Goal: Contribute content: Contribute content

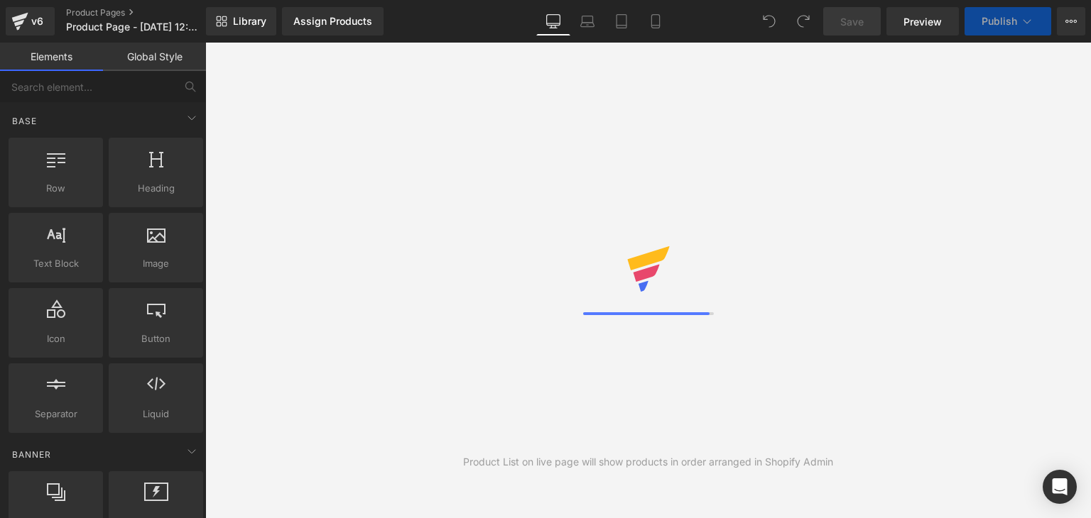
click at [680, 21] on div "Library Assign Products Product Preview Manage assigned products Desktop Deskto…" at bounding box center [648, 21] width 885 height 28
click at [658, 26] on icon at bounding box center [655, 21] width 14 height 14
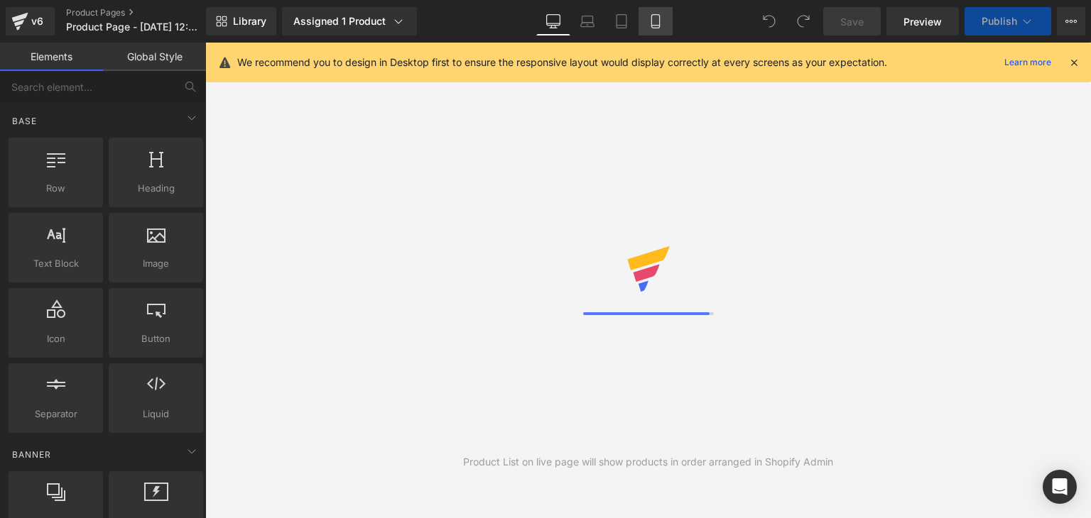
click at [651, 11] on link "Mobile" at bounding box center [655, 21] width 34 height 28
click at [1077, 63] on icon at bounding box center [1073, 62] width 13 height 13
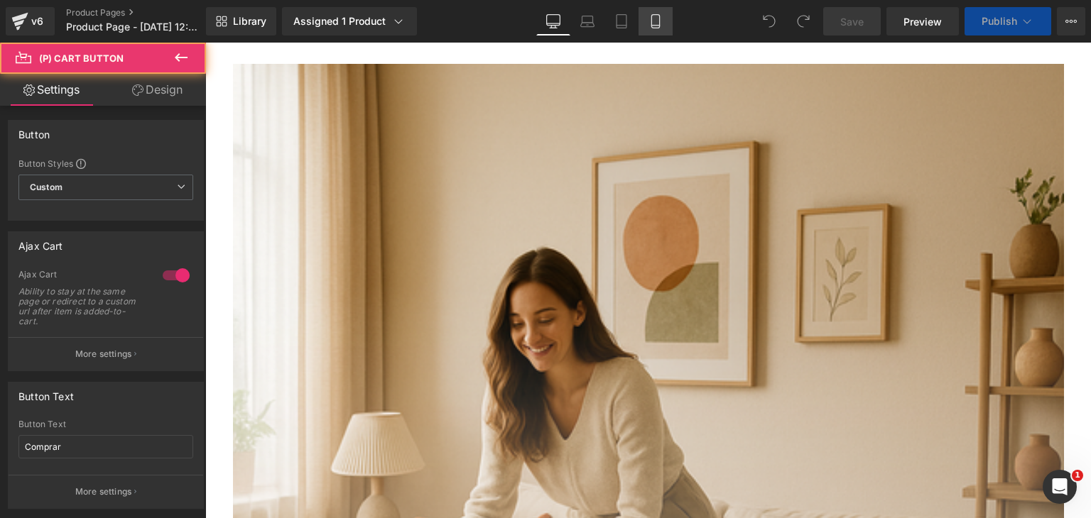
click at [648, 21] on icon at bounding box center [655, 21] width 14 height 14
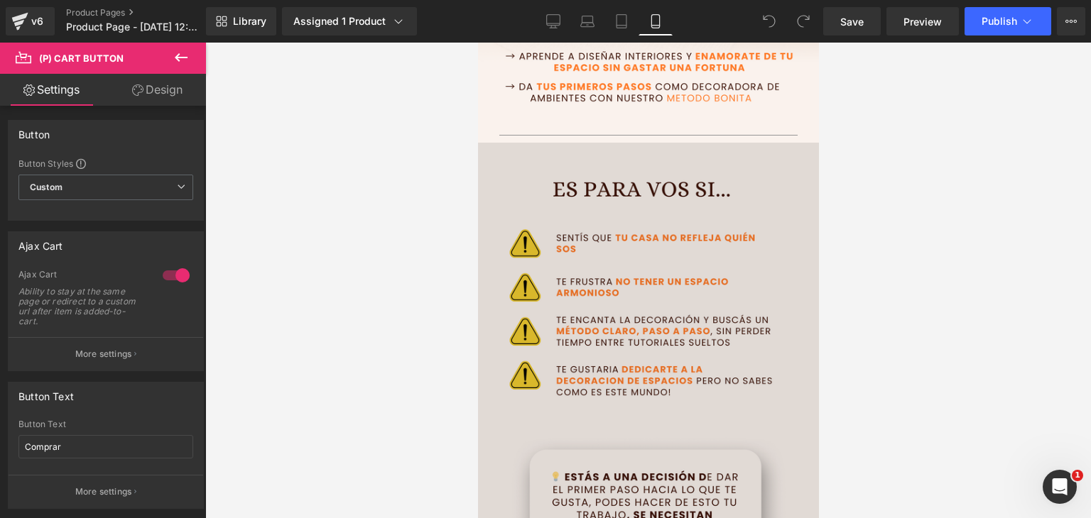
click at [684, 236] on img at bounding box center [647, 409] width 341 height 533
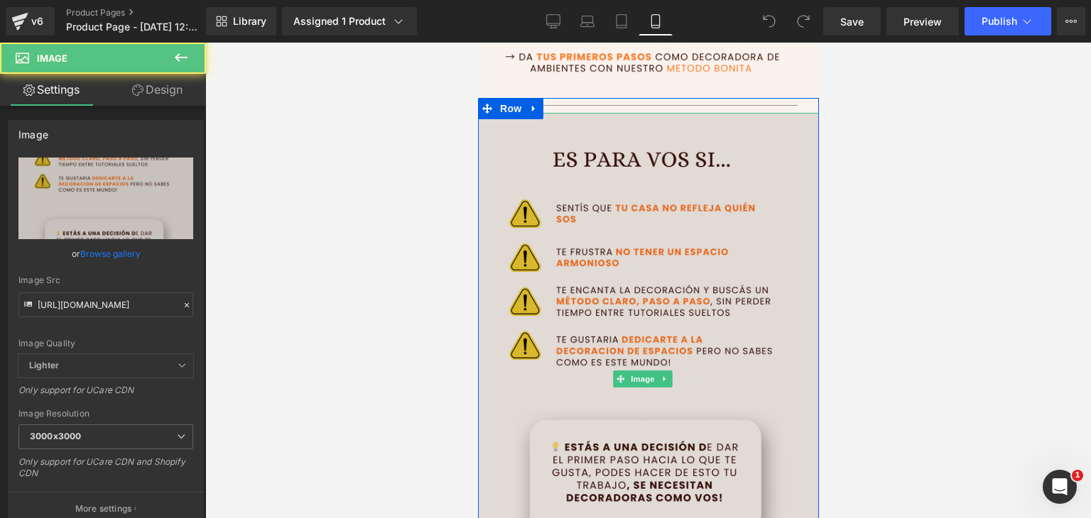
scroll to position [568, 0]
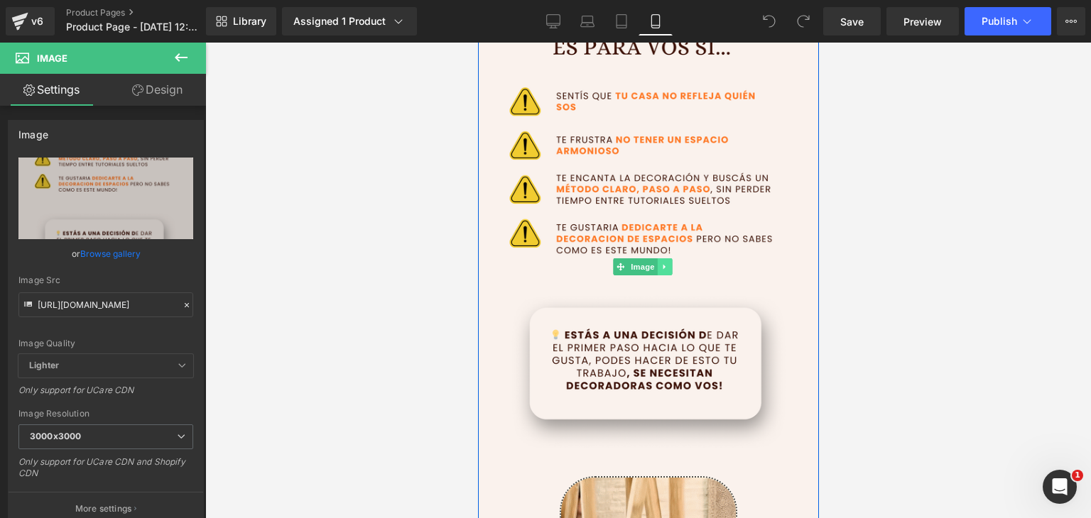
click at [668, 259] on link at bounding box center [664, 267] width 15 height 17
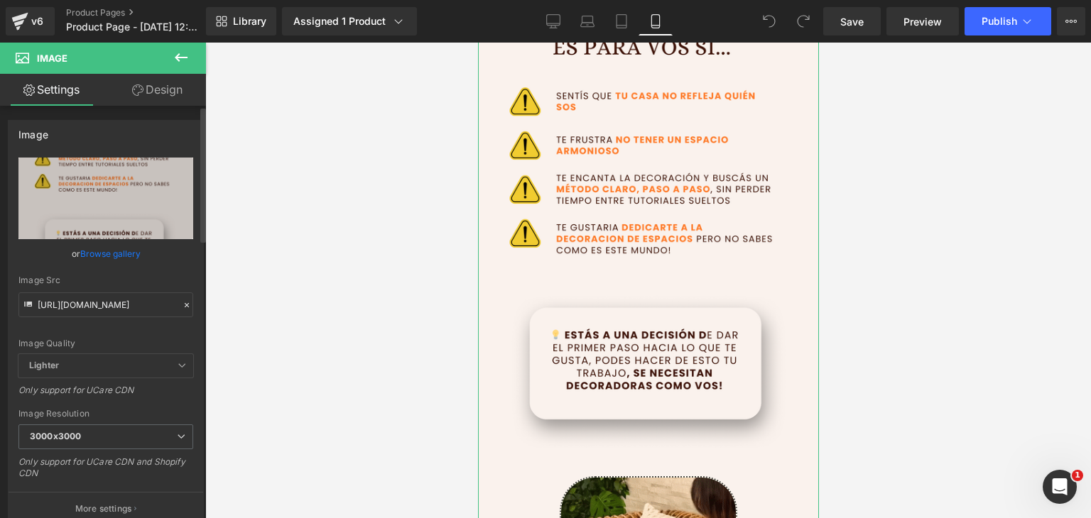
click at [182, 306] on icon at bounding box center [187, 305] width 10 height 10
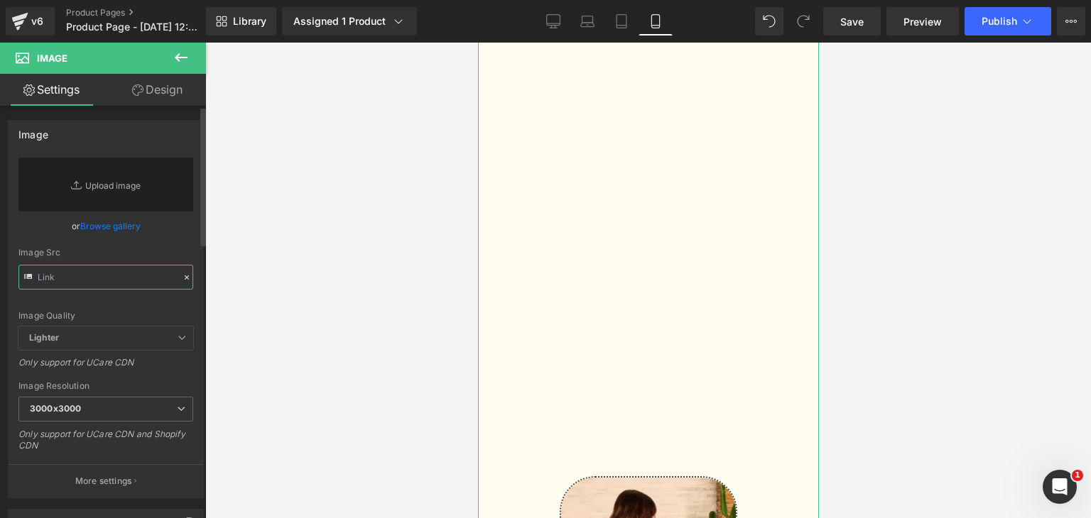
click at [80, 271] on input "text" at bounding box center [105, 277] width 175 height 25
paste input "[URL][DOMAIN_NAME]"
type input "[URL][DOMAIN_NAME]"
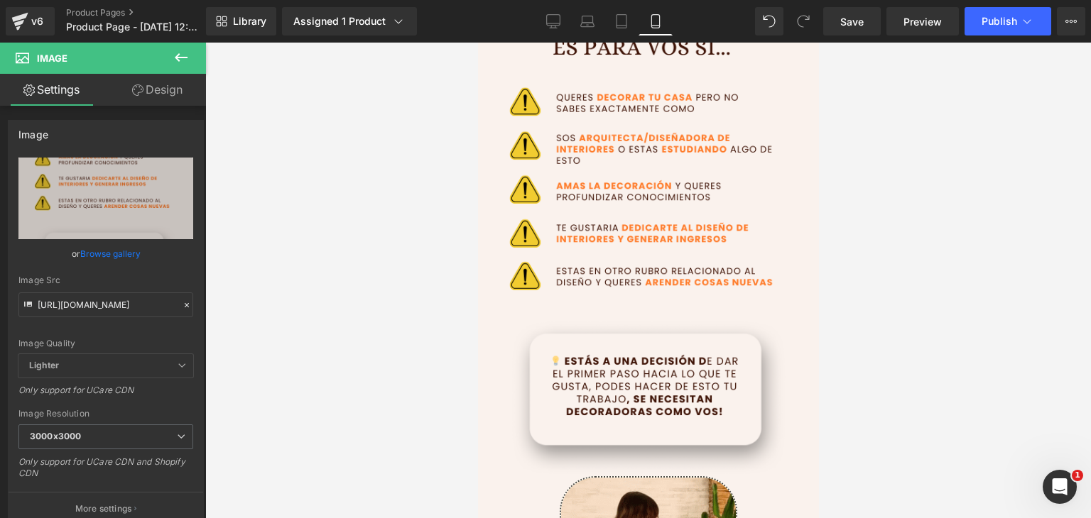
scroll to position [0, 0]
click at [366, 344] on div at bounding box center [648, 281] width 886 height 476
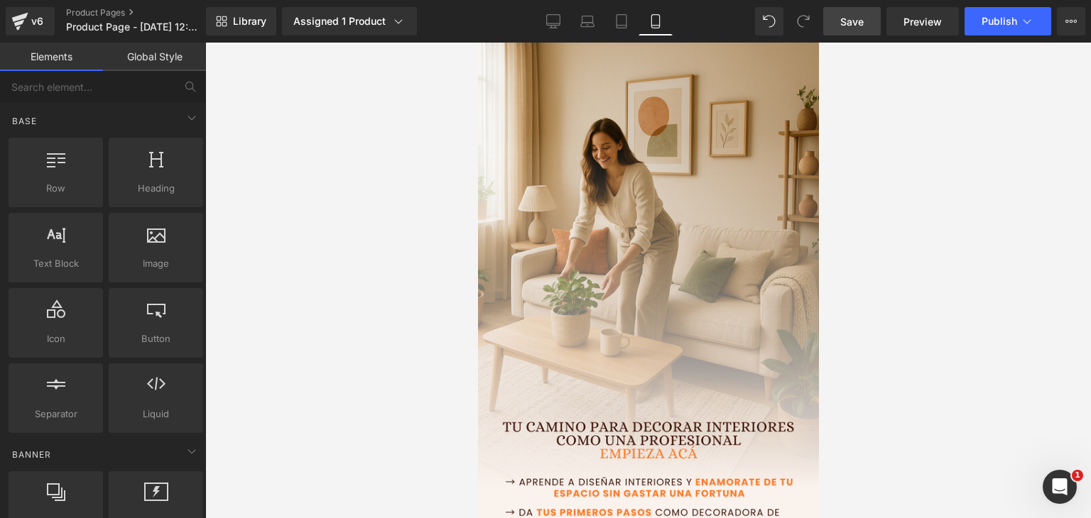
click at [849, 22] on span "Save" at bounding box center [851, 21] width 23 height 15
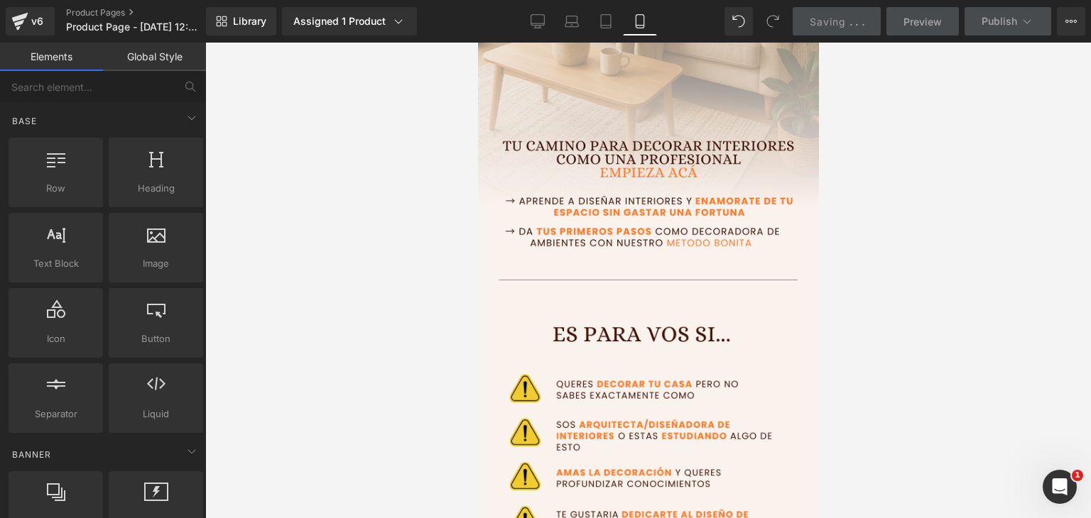
scroll to position [497, 0]
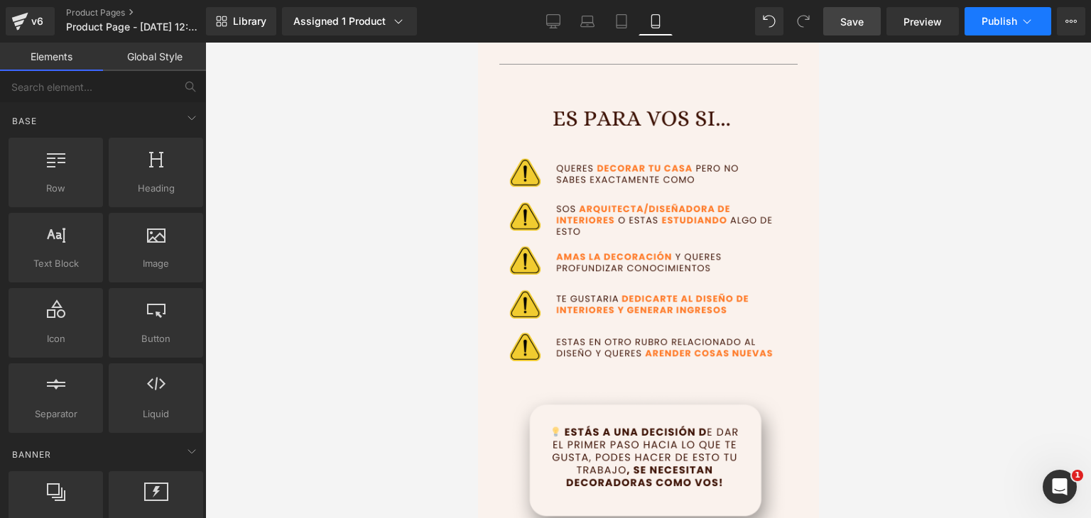
click at [993, 31] on button "Publish" at bounding box center [1007, 21] width 87 height 28
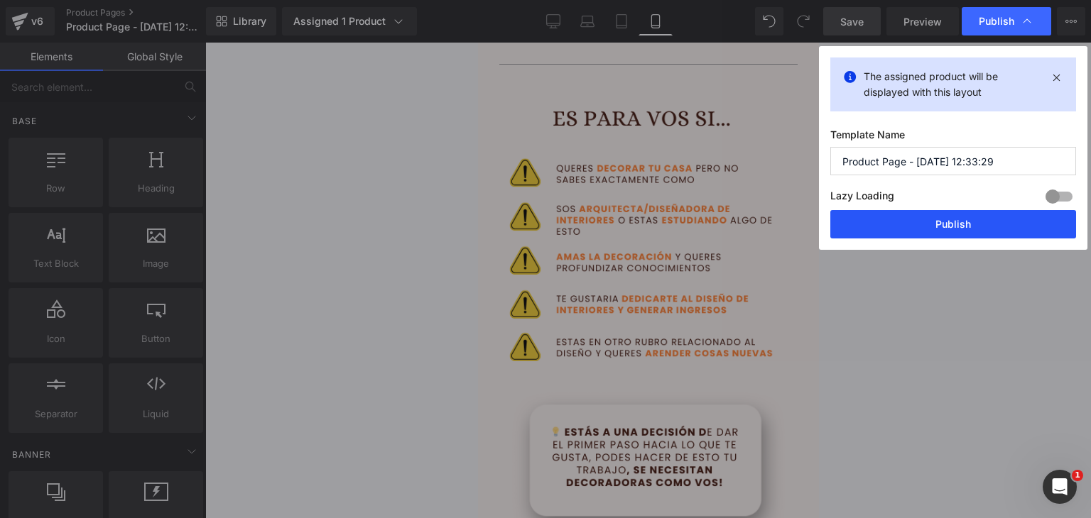
click at [903, 222] on button "Publish" at bounding box center [953, 224] width 246 height 28
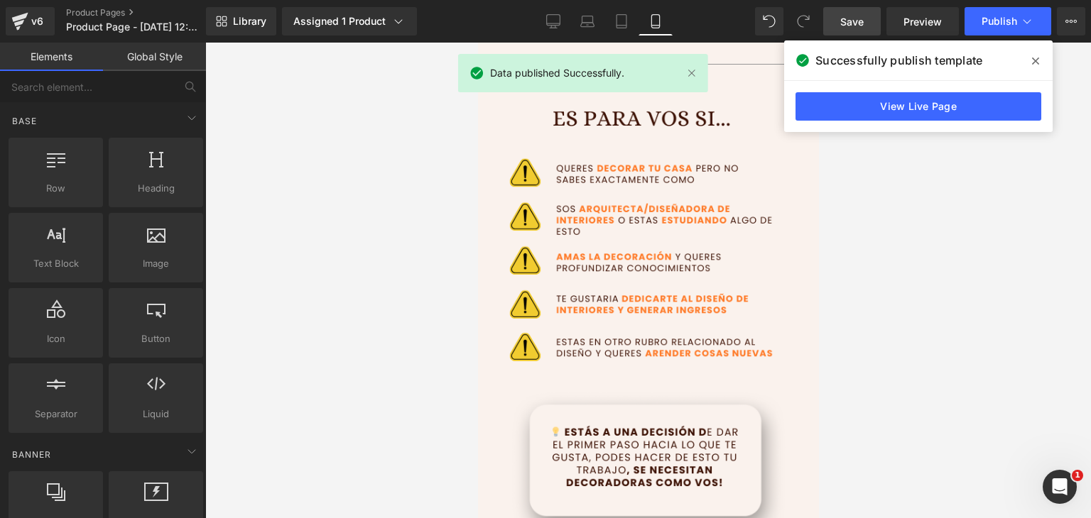
click at [1036, 64] on icon at bounding box center [1035, 60] width 7 height 11
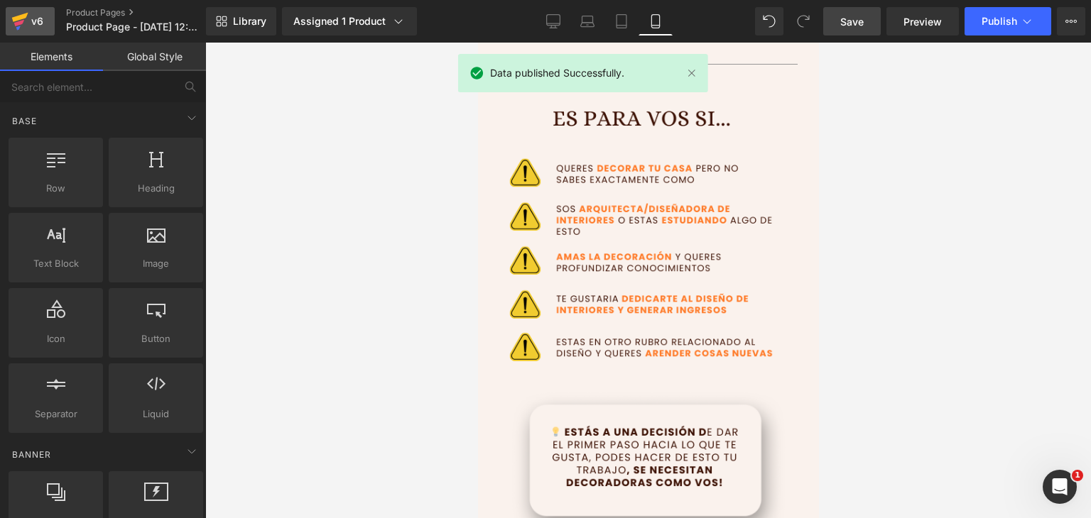
click at [30, 18] on div "v6" at bounding box center [37, 21] width 18 height 18
